Goal: Information Seeking & Learning: Learn about a topic

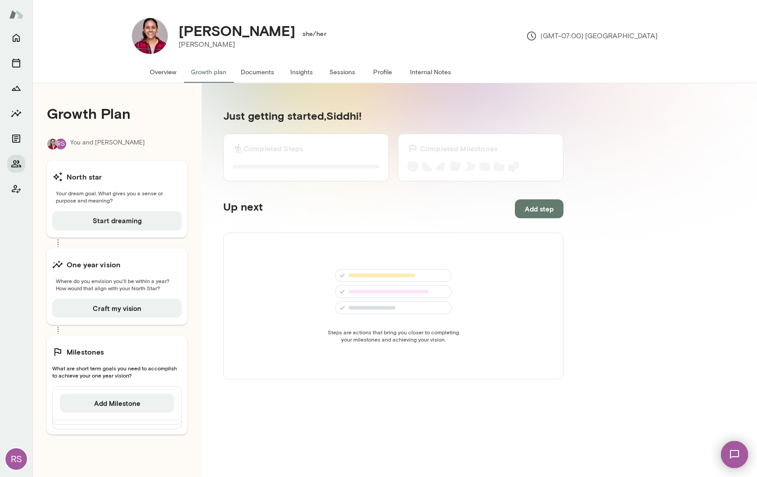
click at [302, 71] on button "Insights" at bounding box center [301, 72] width 40 height 22
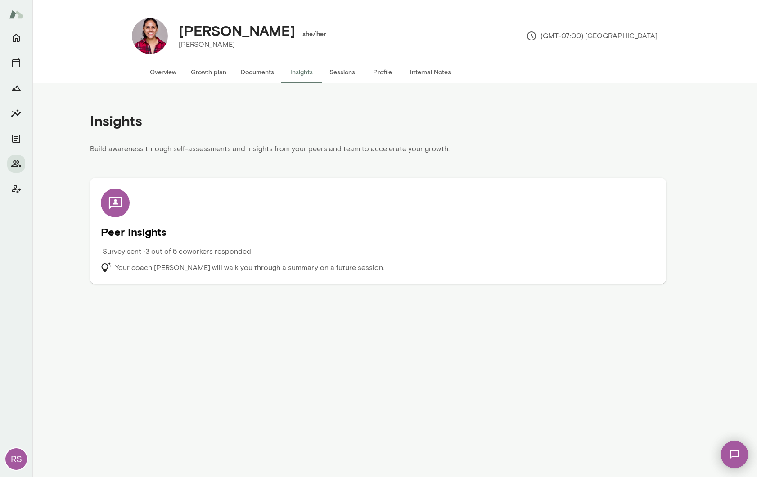
click at [202, 258] on div "Survey sent • 3 out of 5 coworkers responded" at bounding box center [309, 254] width 416 height 16
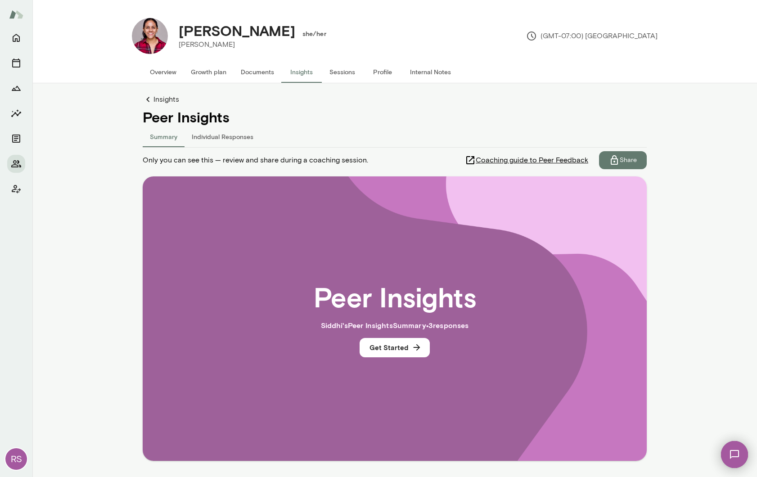
click at [223, 135] on button "Individual Responses" at bounding box center [222, 136] width 76 height 22
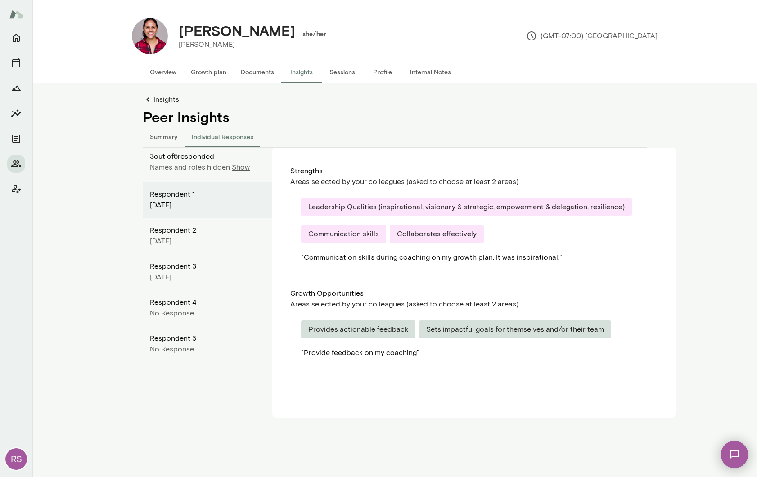
click at [239, 169] on p "Show" at bounding box center [241, 167] width 18 height 11
click at [158, 134] on button "Summary" at bounding box center [164, 136] width 42 height 22
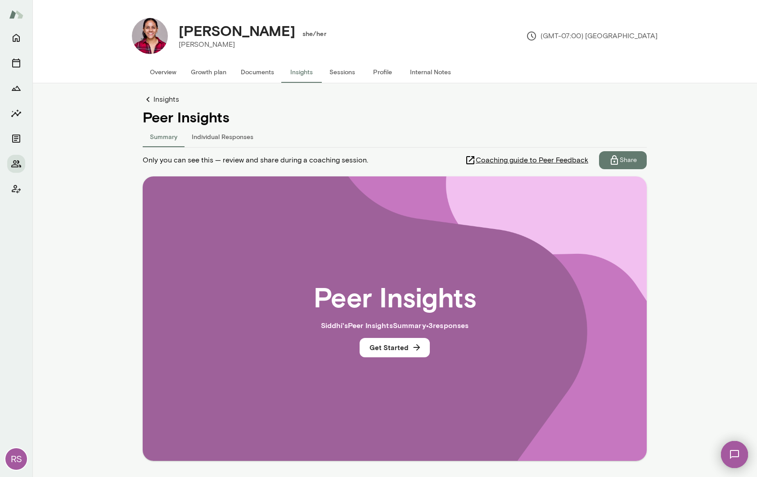
click at [225, 135] on button "Individual Responses" at bounding box center [222, 136] width 76 height 22
